Goal: Use online tool/utility: Utilize a website feature to perform a specific function

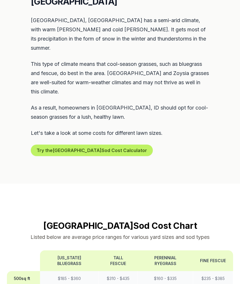
scroll to position [309, 0]
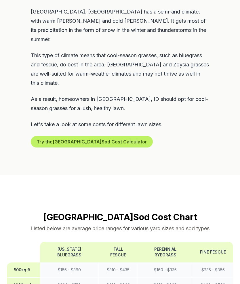
click at [108, 136] on button "Try the Twin Falls Sod Cost Calculator" at bounding box center [92, 142] width 122 height 12
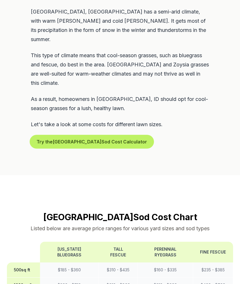
scroll to position [309, 0]
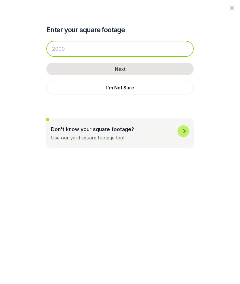
click at [163, 48] on input "number" at bounding box center [119, 49] width 147 height 16
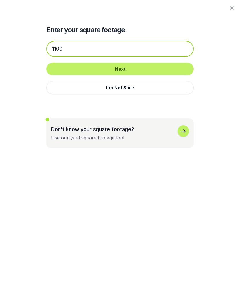
type input "1100"
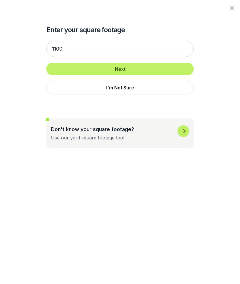
click at [126, 67] on button "Next" at bounding box center [119, 69] width 147 height 13
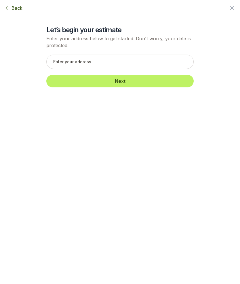
scroll to position [309, 0]
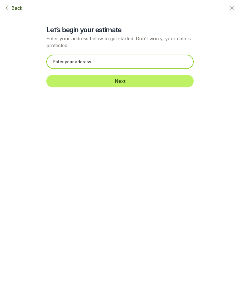
click at [159, 55] on input "text" at bounding box center [119, 62] width 147 height 14
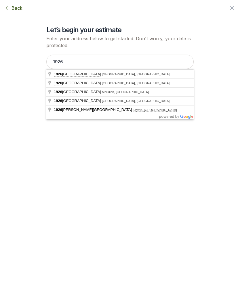
type input "[STREET_ADDRESS]"
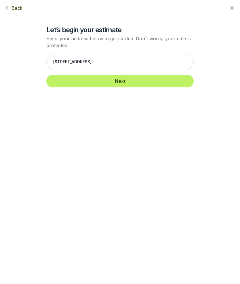
scroll to position [309, 0]
click at [123, 81] on button "Next" at bounding box center [119, 81] width 147 height 13
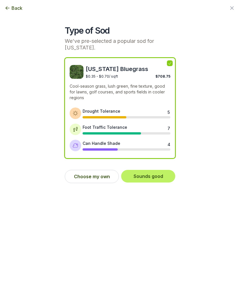
click at [149, 170] on button "Sounds good" at bounding box center [148, 176] width 54 height 13
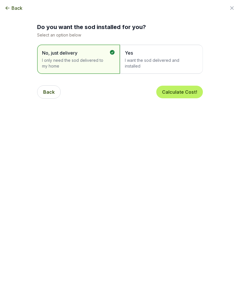
click at [170, 58] on span "I want the sod delivered and installed" at bounding box center [158, 64] width 67 height 12
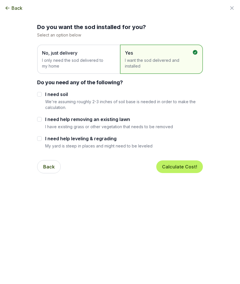
click at [183, 168] on button "Calculate Cost!" at bounding box center [179, 167] width 47 height 13
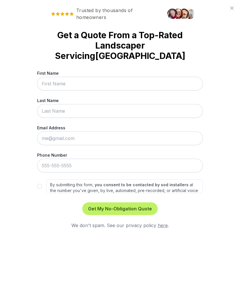
click at [231, 6] on icon at bounding box center [231, 8] width 7 height 7
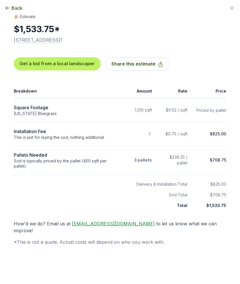
click at [15, 6] on span "Back" at bounding box center [17, 8] width 11 height 7
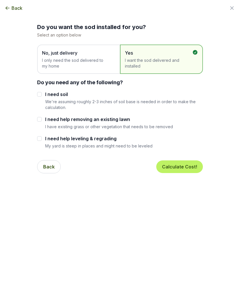
click at [234, 5] on icon "button" at bounding box center [231, 8] width 7 height 7
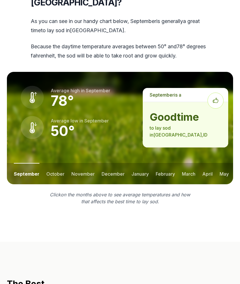
scroll to position [805, 0]
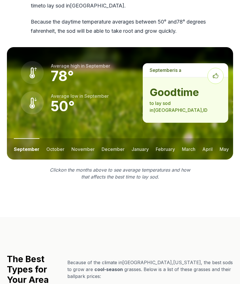
click at [56, 138] on button "october" at bounding box center [55, 148] width 18 height 21
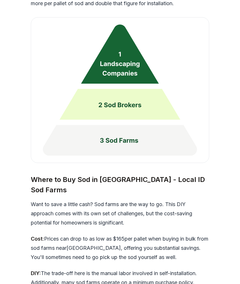
scroll to position [1571, 0]
